Goal: Task Accomplishment & Management: Use online tool/utility

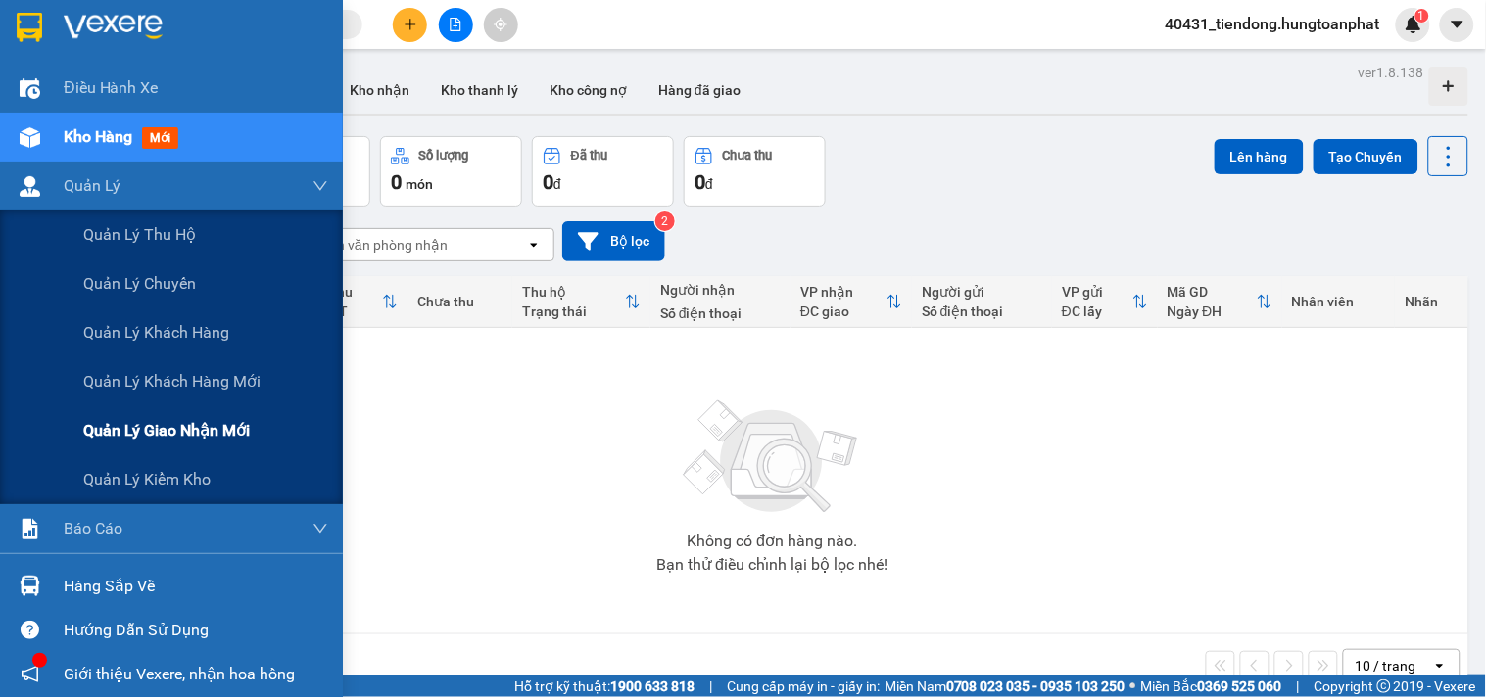
click at [171, 429] on span "Quản lý giao nhận mới" at bounding box center [166, 430] width 166 height 24
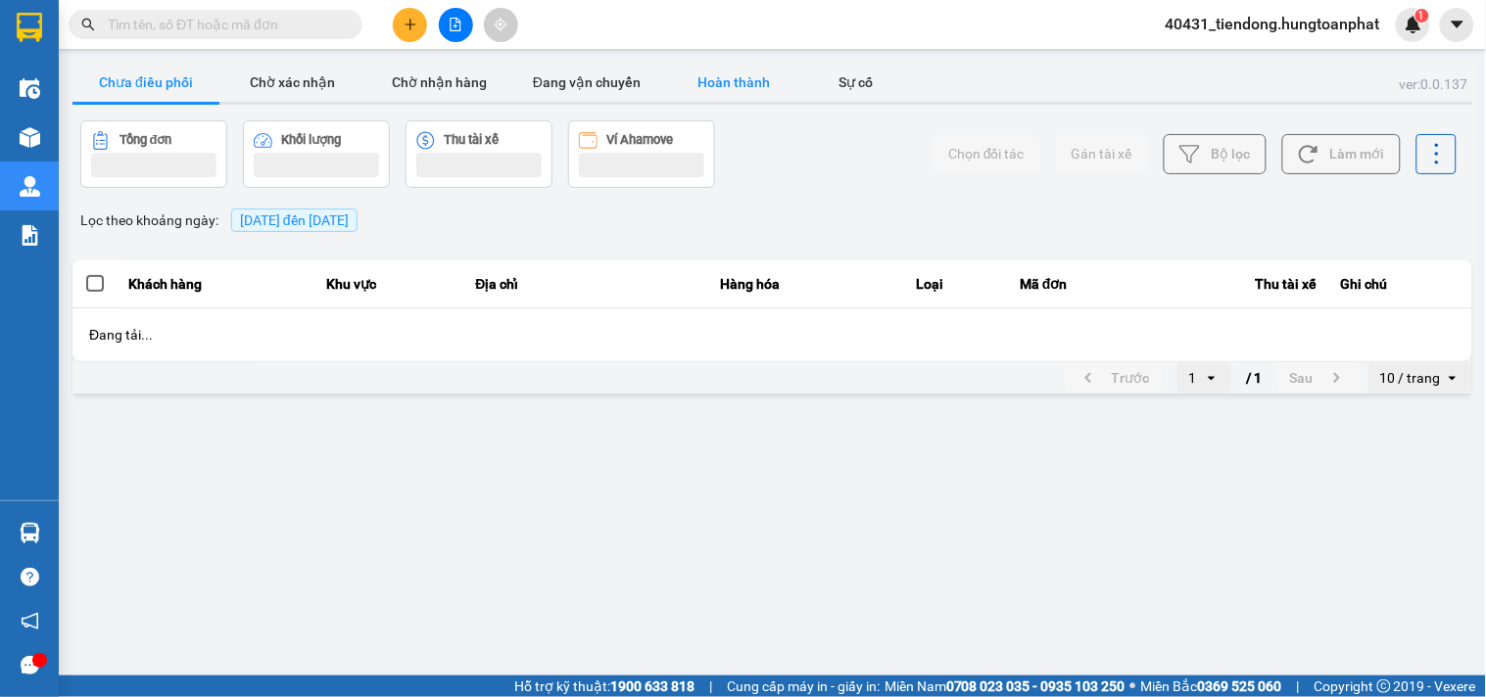
click at [731, 76] on button "Hoàn thành" at bounding box center [733, 82] width 147 height 39
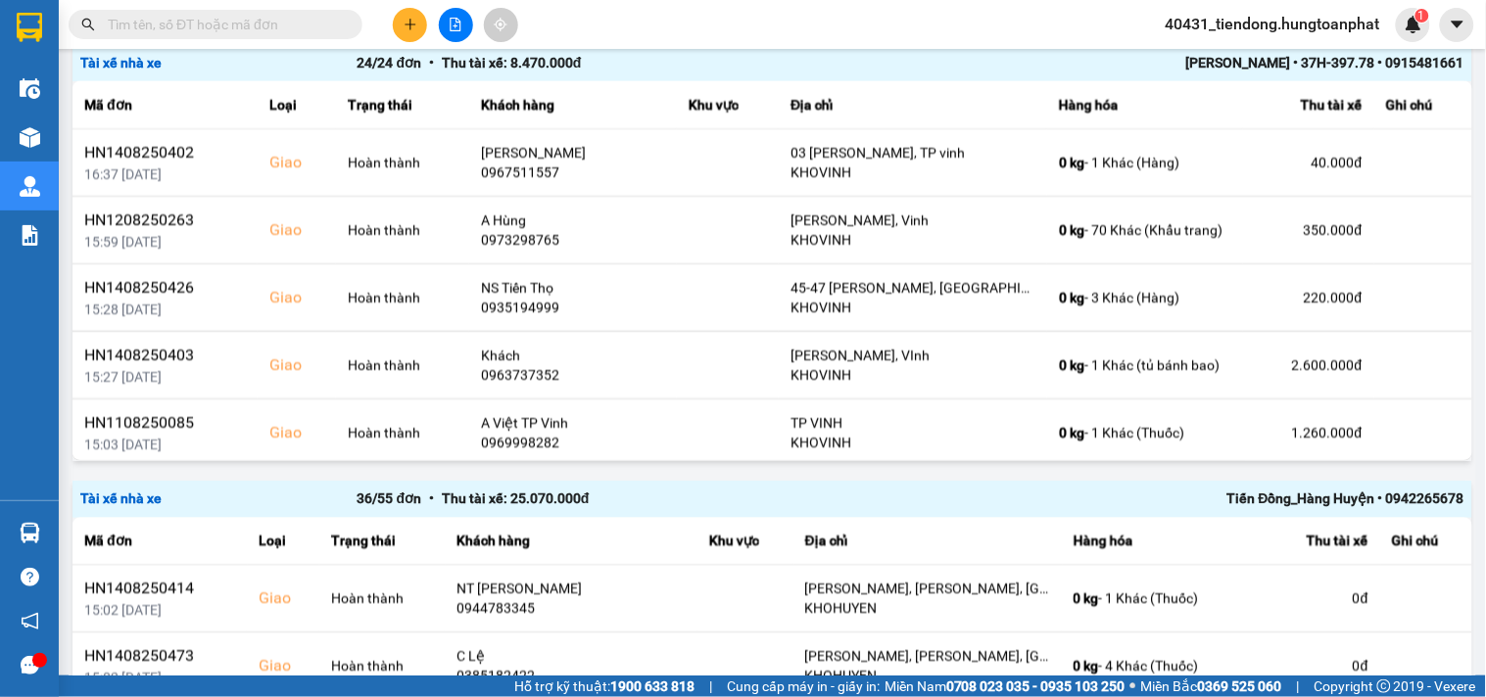
scroll to position [682, 0]
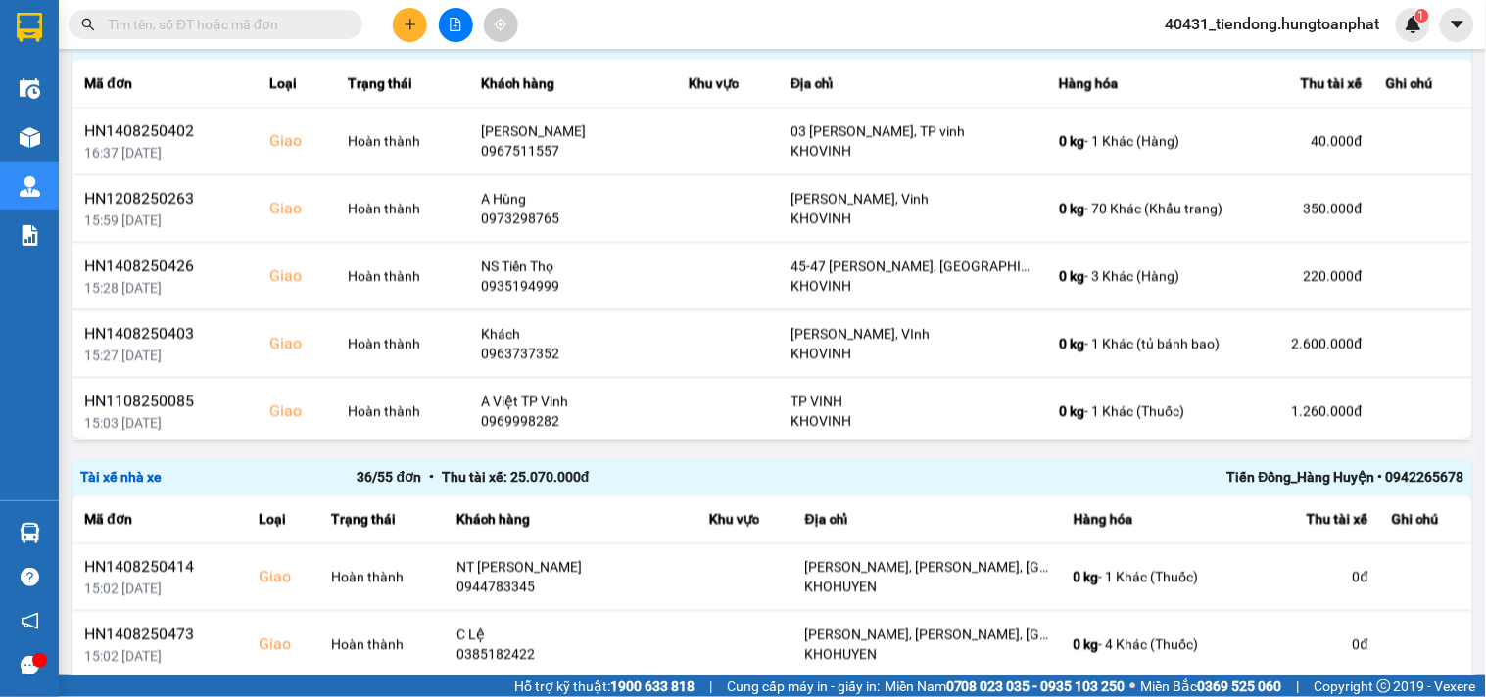
click at [1317, 476] on div "Tiến Đồng_Hàng Huyện • 0942265678" at bounding box center [1187, 478] width 553 height 22
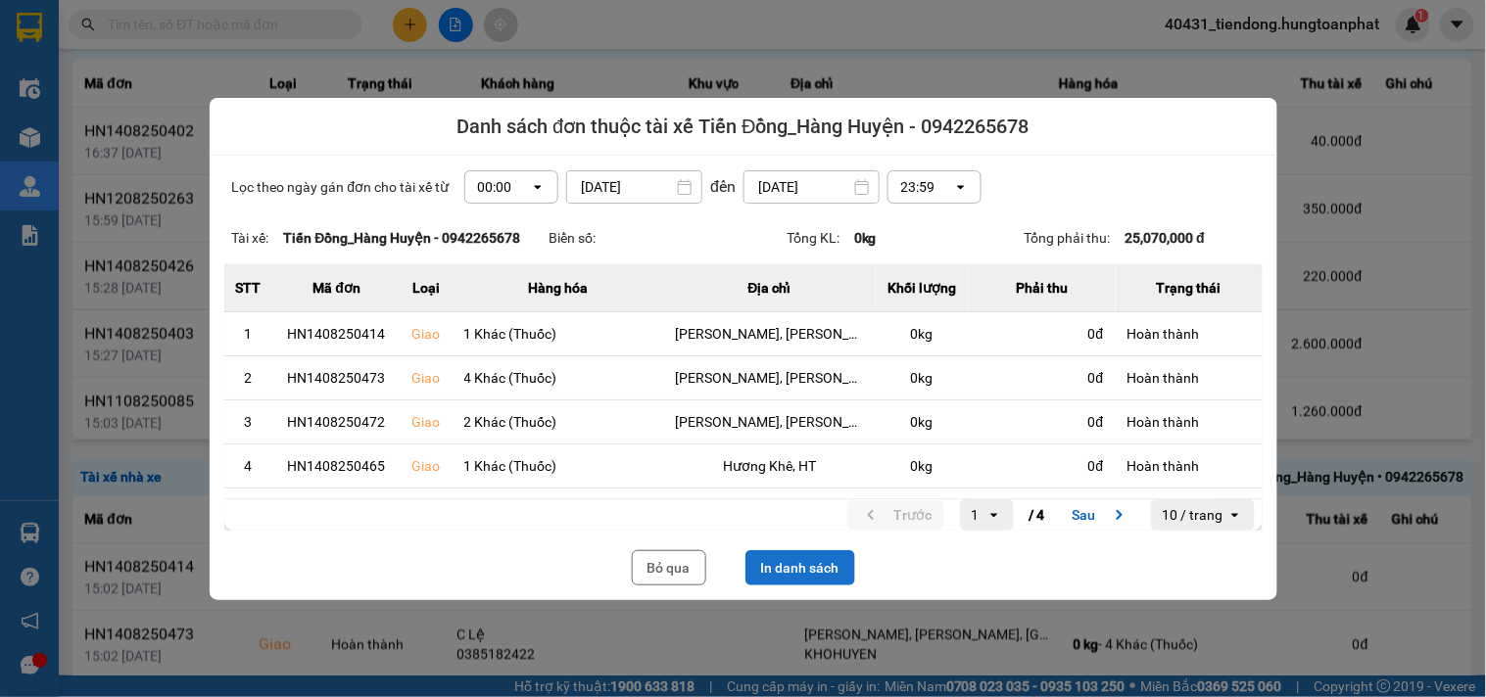
click at [800, 571] on button "In danh sách" at bounding box center [800, 567] width 110 height 35
